Goal: Task Accomplishment & Management: Manage account settings

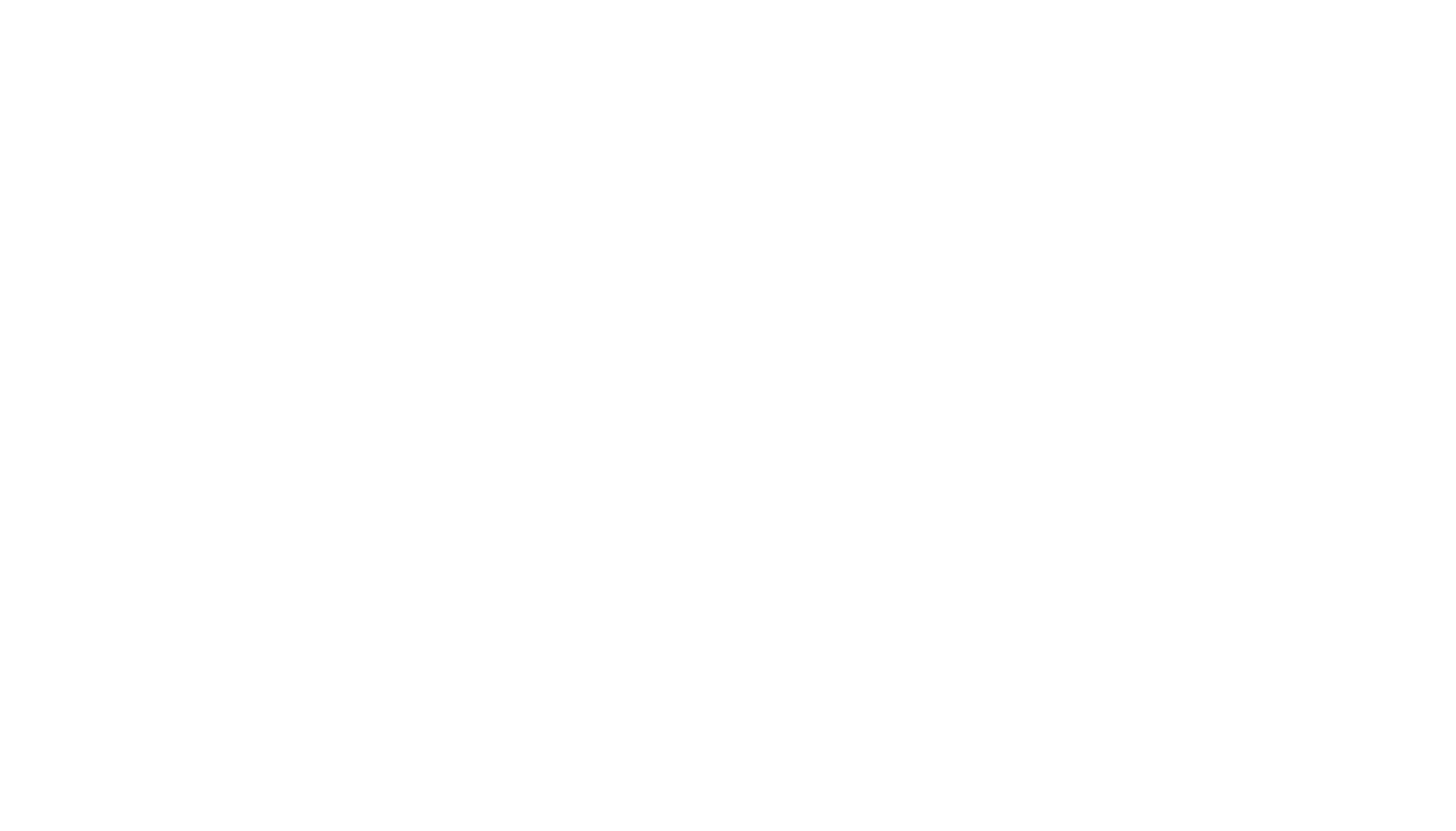
click at [304, 239] on div at bounding box center [728, 415] width 1456 height 831
drag, startPoint x: 304, startPoint y: 239, endPoint x: 245, endPoint y: 256, distance: 61.4
click at [245, 256] on div at bounding box center [728, 415] width 1456 height 831
